Goal: Task Accomplishment & Management: Use online tool/utility

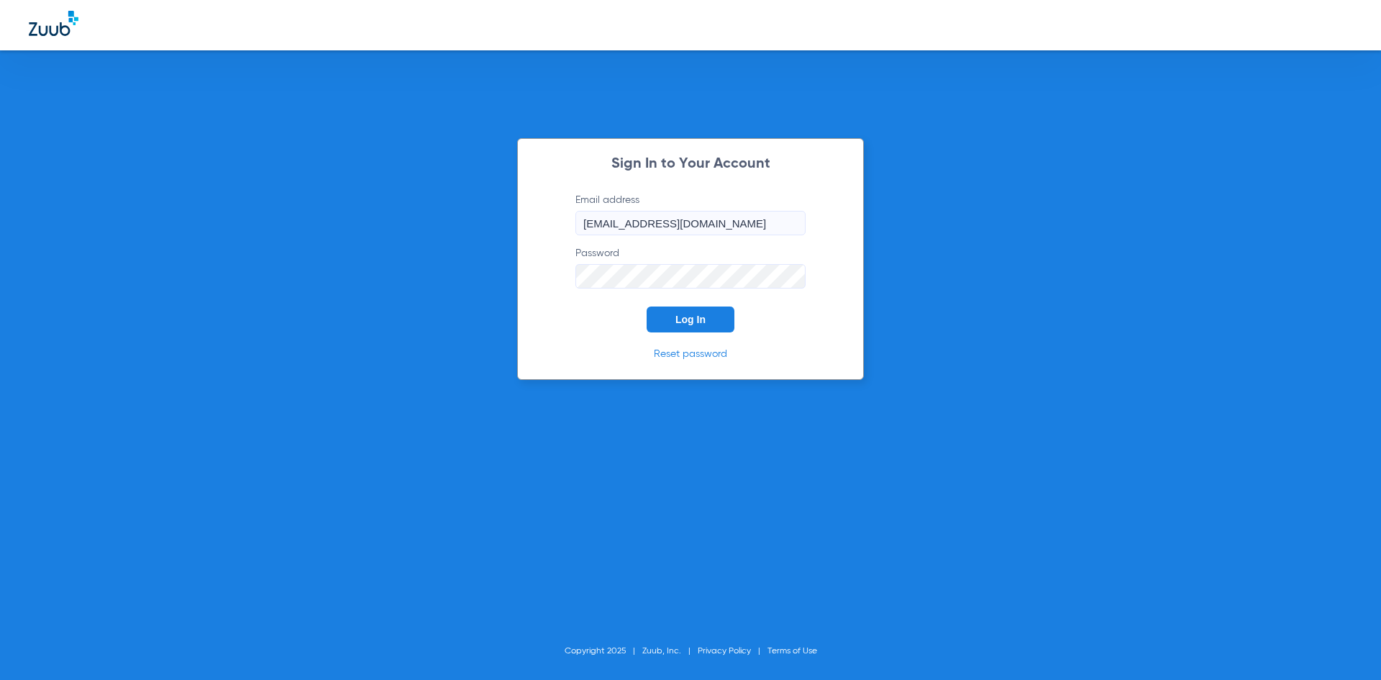
click at [694, 314] on span "Log In" at bounding box center [691, 320] width 30 height 12
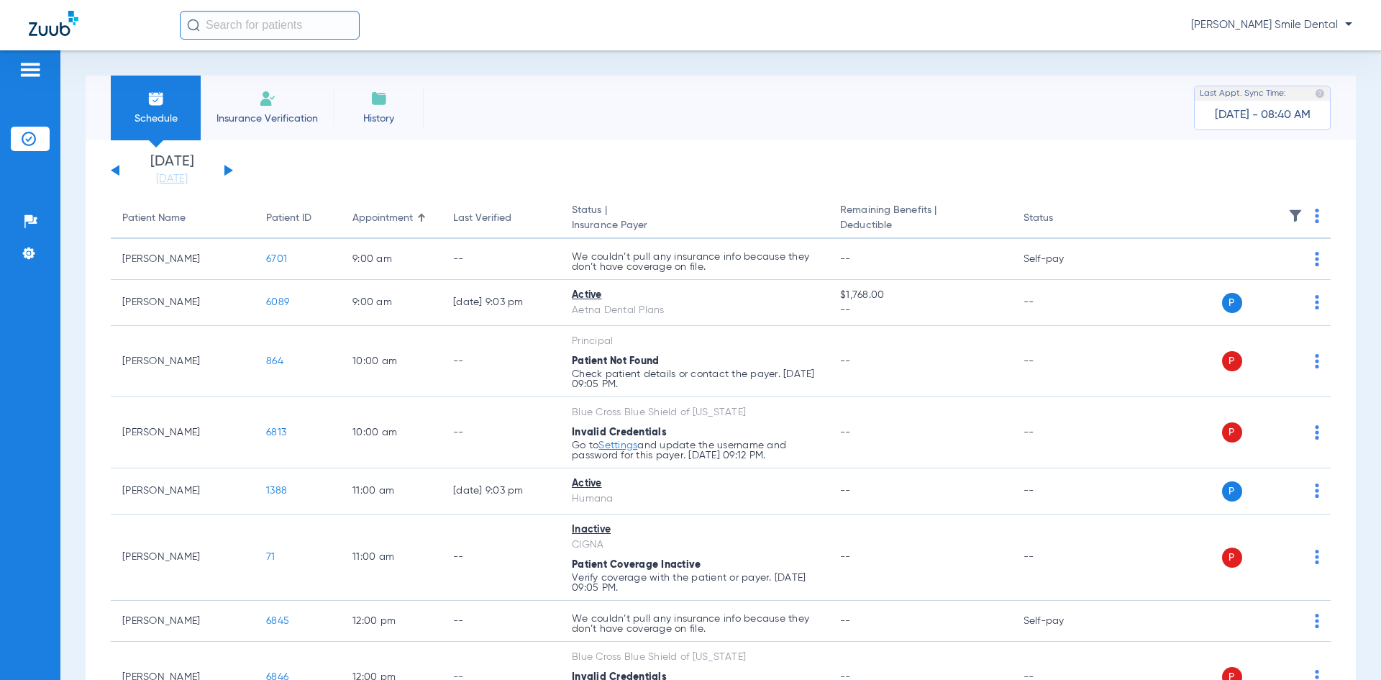
click at [283, 32] on input "text" at bounding box center [270, 25] width 180 height 29
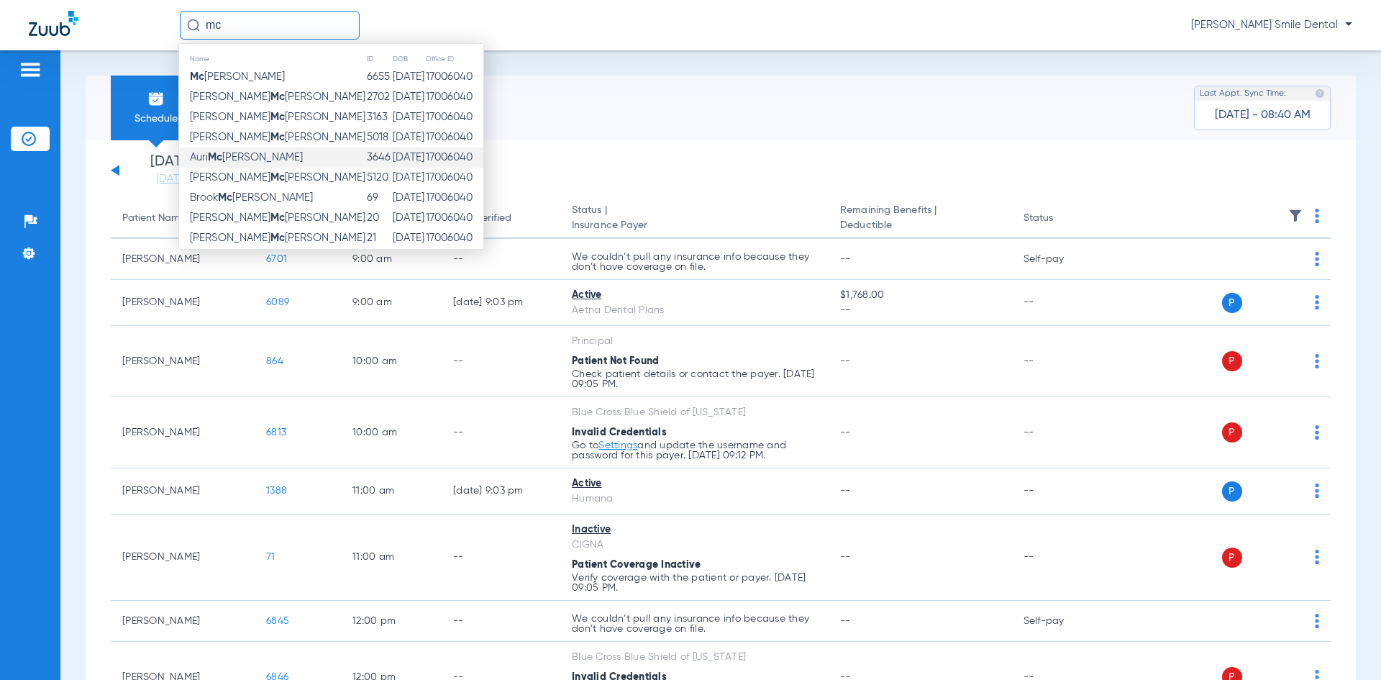
type input "m"
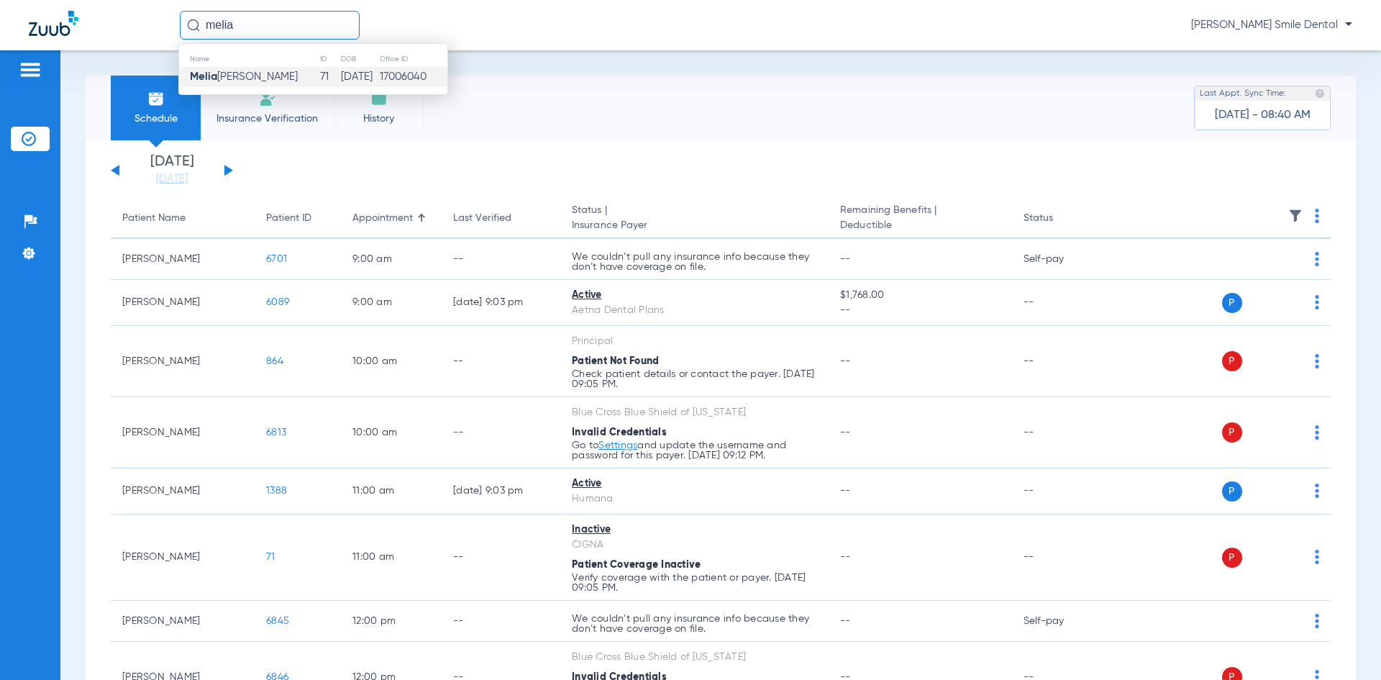
type input "melia"
click at [278, 68] on td "[PERSON_NAME]" at bounding box center [249, 77] width 140 height 20
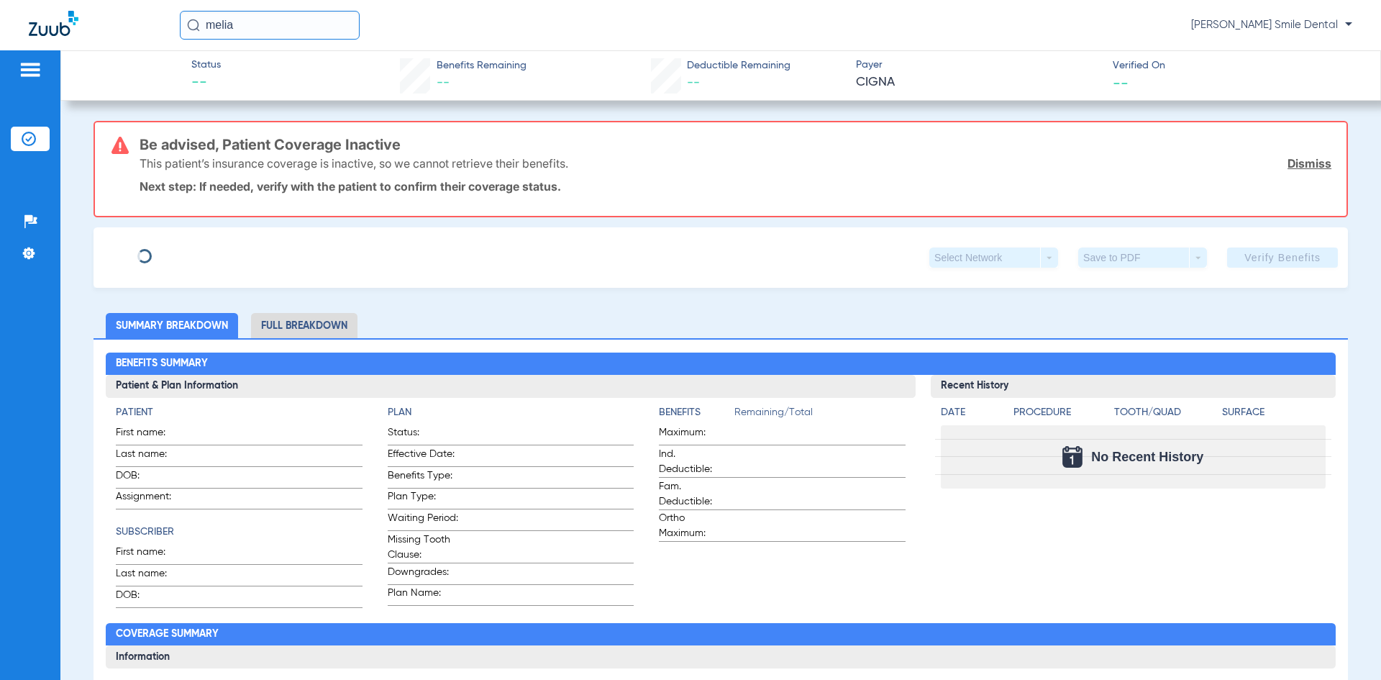
type input "[PERSON_NAME]"
type input "MC [PERSON_NAME]"
type input "[DATE]"
type input "U11940729"
type input "2466082"
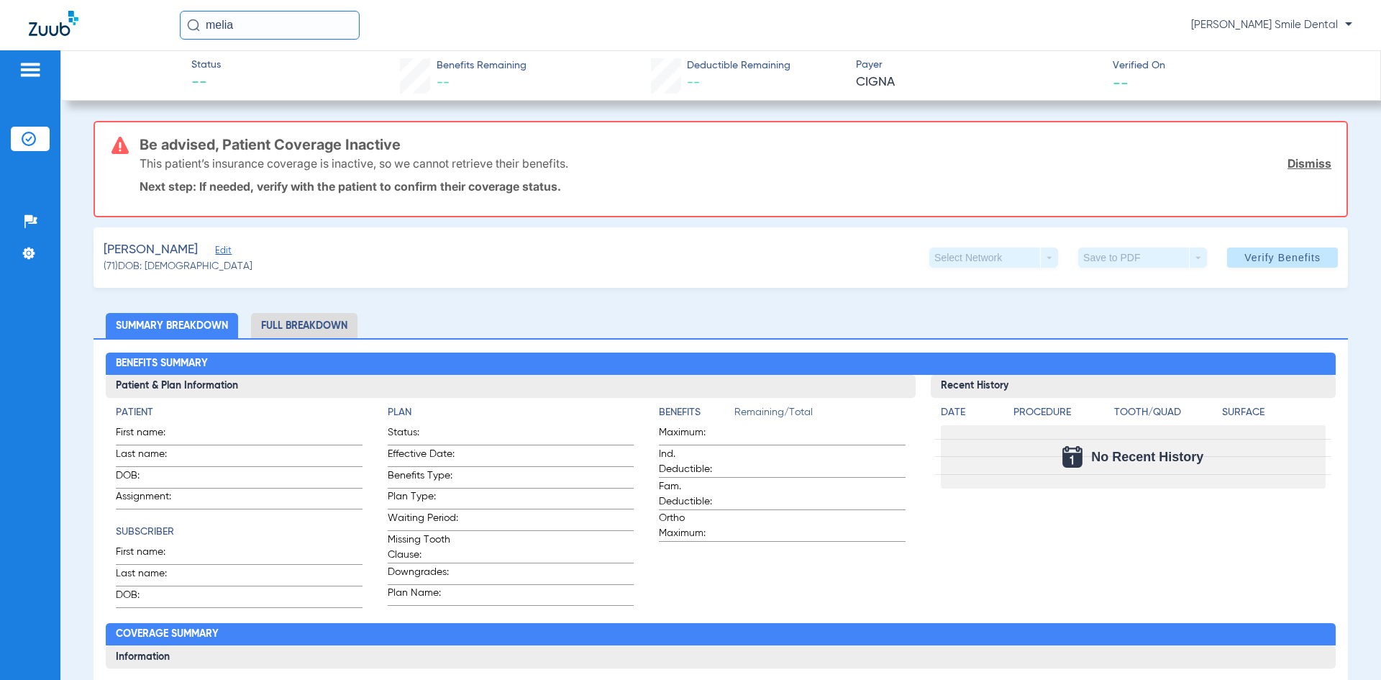
click at [228, 249] on span "Edit" at bounding box center [221, 252] width 13 height 14
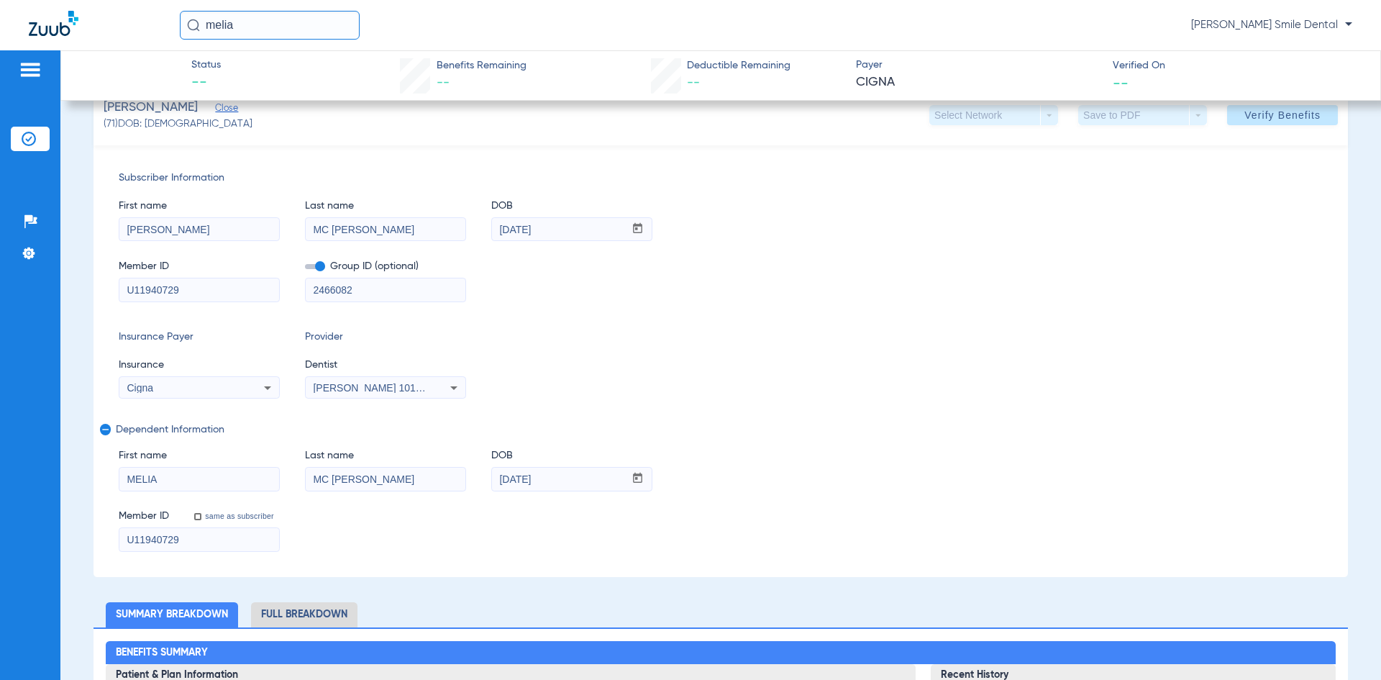
scroll to position [144, 0]
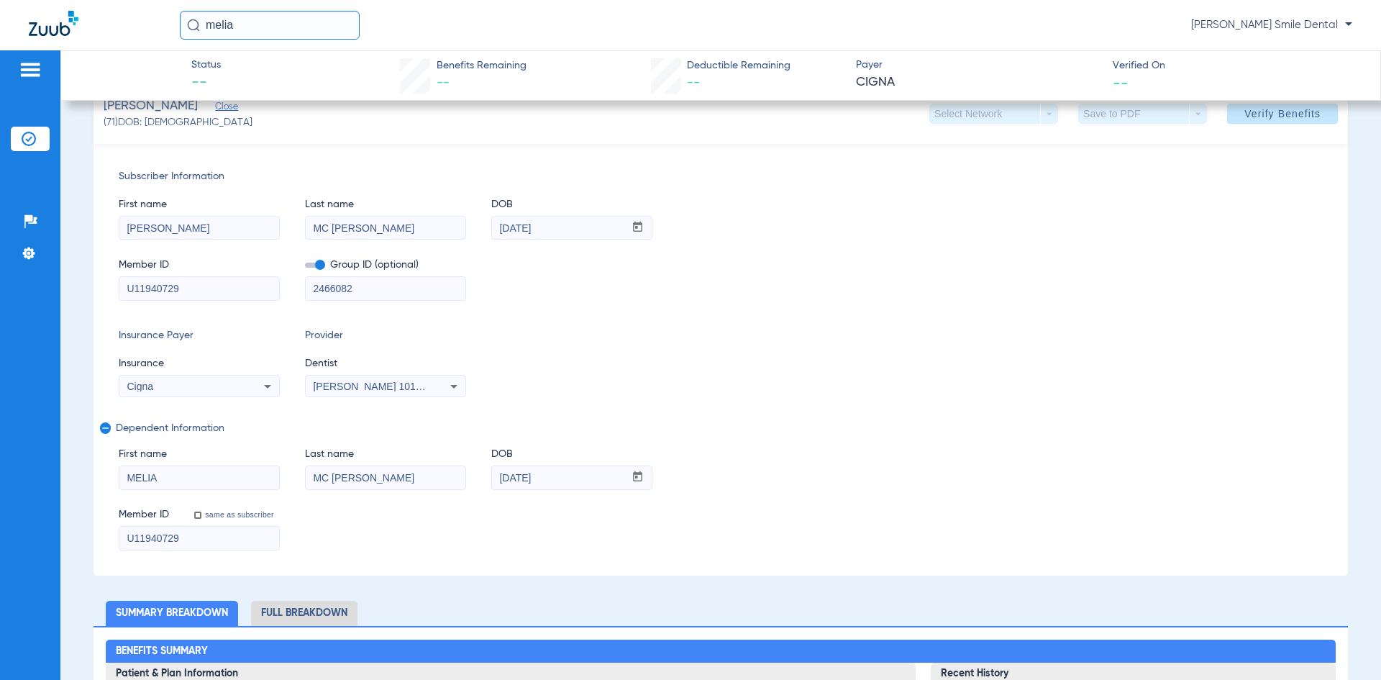
click at [423, 393] on div "[PERSON_NAME] 1013179480" at bounding box center [386, 386] width 160 height 17
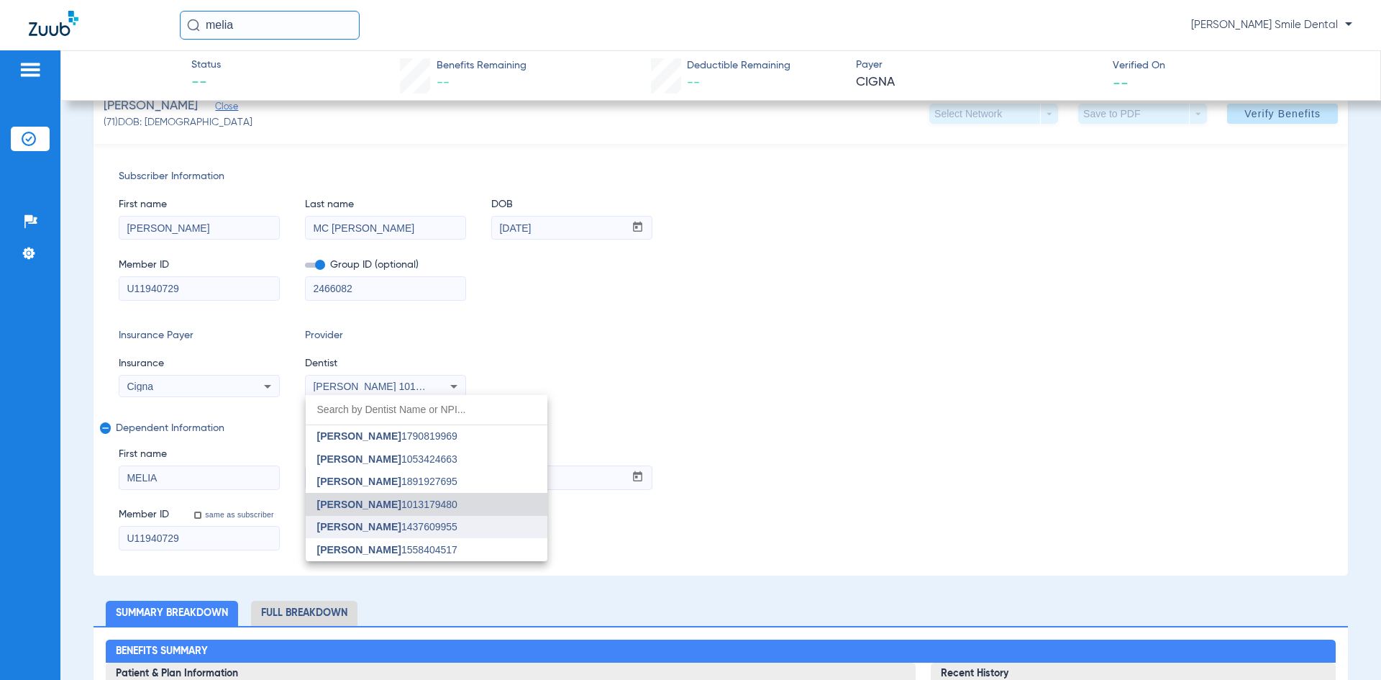
click at [394, 522] on span "[PERSON_NAME]" at bounding box center [359, 527] width 84 height 12
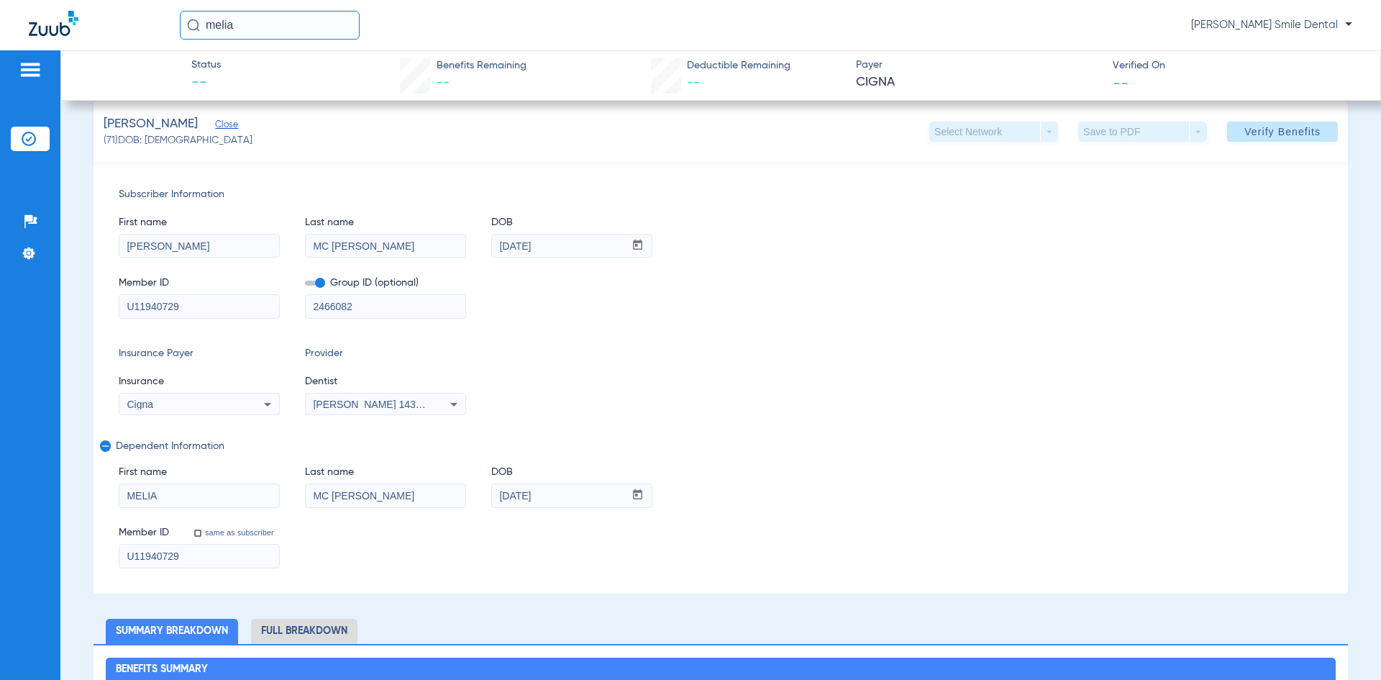
scroll to position [0, 0]
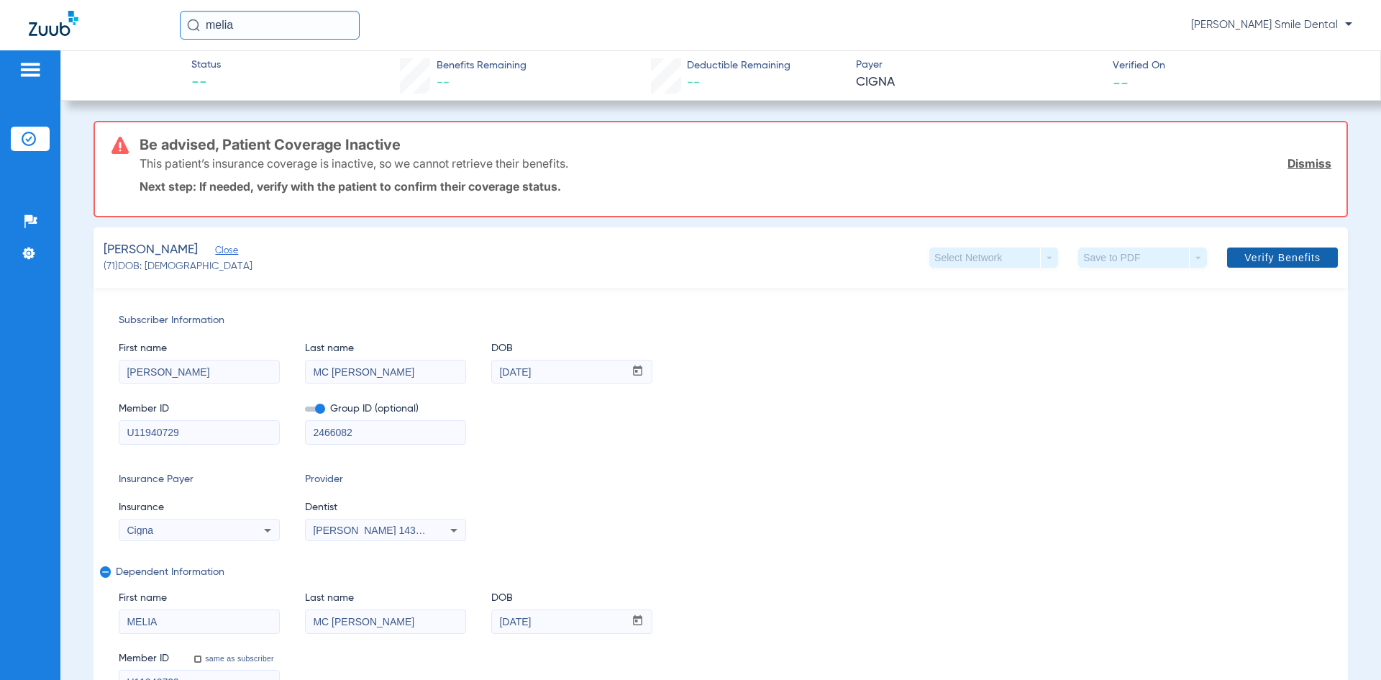
click at [1281, 250] on span at bounding box center [1282, 257] width 111 height 35
click at [1288, 159] on link "Dismiss" at bounding box center [1310, 163] width 44 height 14
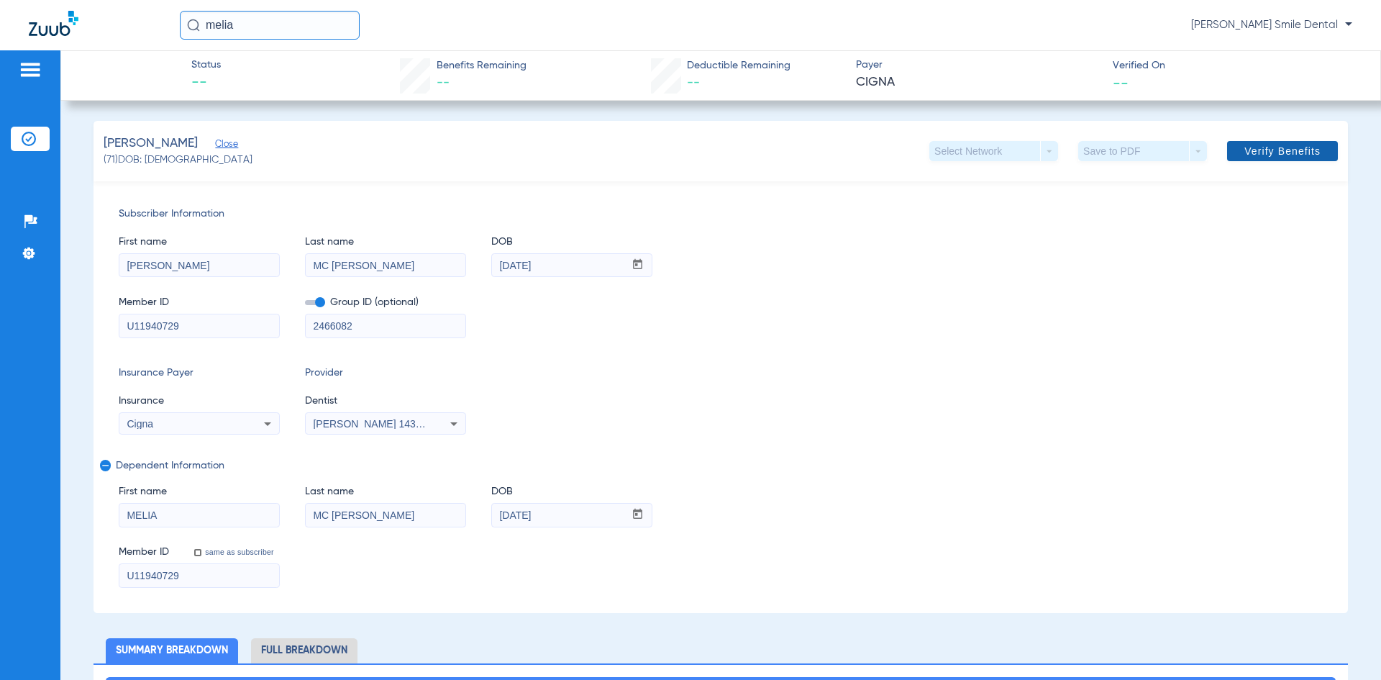
click at [1229, 150] on span at bounding box center [1282, 151] width 111 height 35
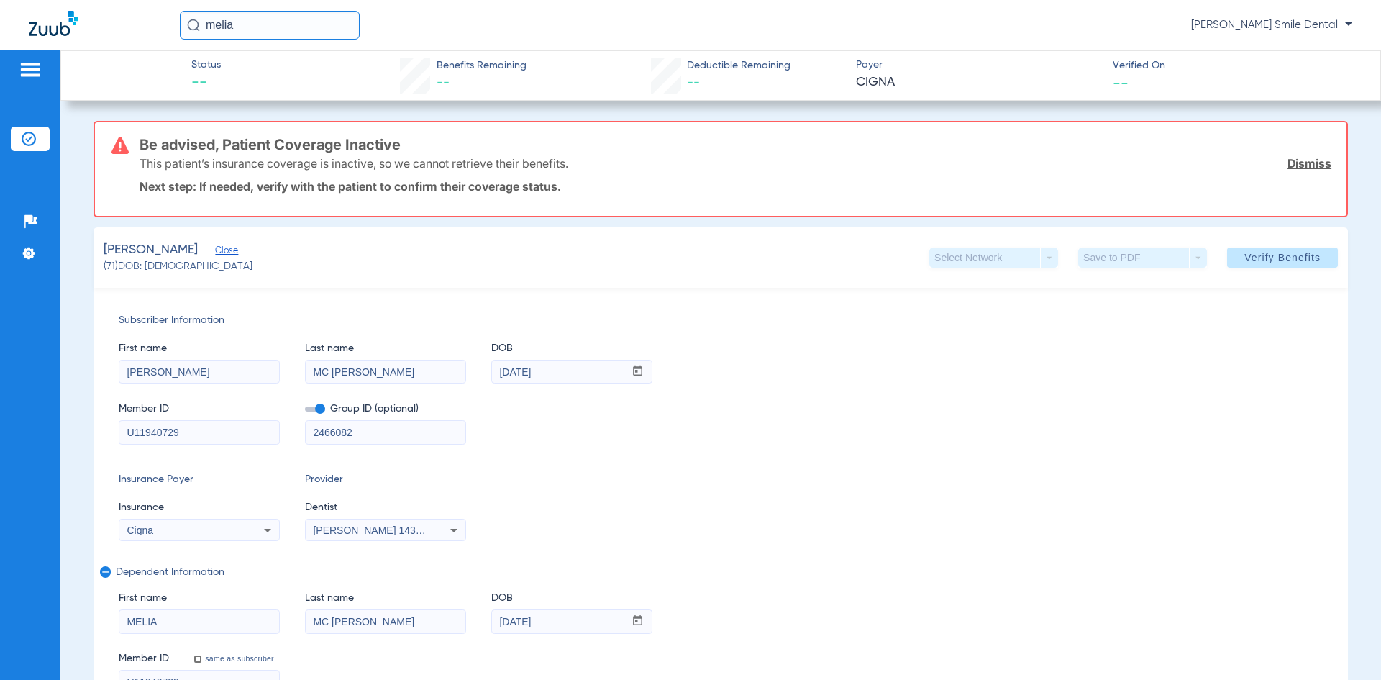
click at [478, 150] on div "This patient’s insurance coverage is inactive, so we cannot retrieve their bene…" at bounding box center [736, 163] width 1192 height 37
click at [1250, 256] on span "Verify Benefits" at bounding box center [1283, 258] width 76 height 12
